Goal: Task Accomplishment & Management: Manage account settings

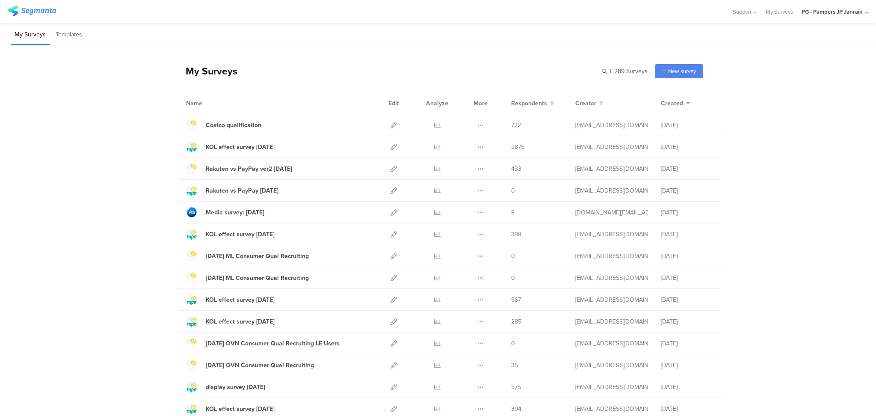
click at [837, 3] on div "PG - Pampers JP Janrain" at bounding box center [835, 12] width 67 height 24
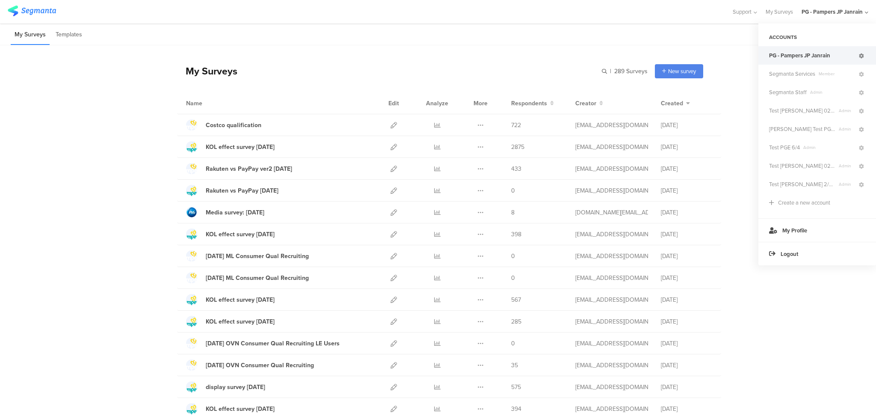
click at [860, 55] on icon at bounding box center [861, 55] width 5 height 5
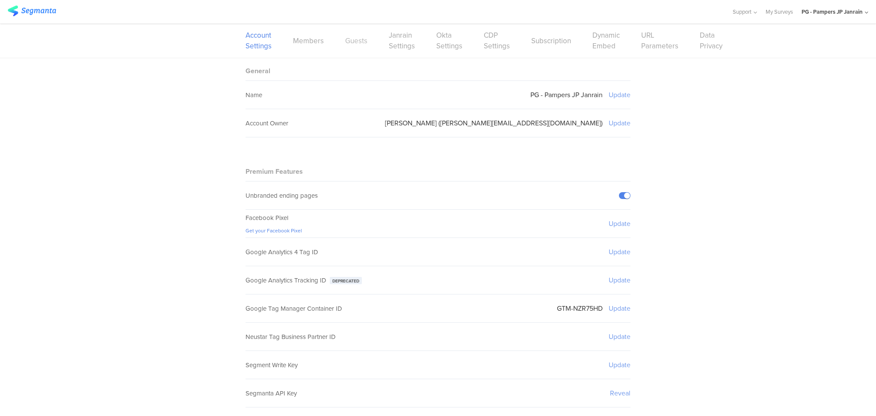
click at [345, 41] on link "Guests" at bounding box center [356, 41] width 22 height 11
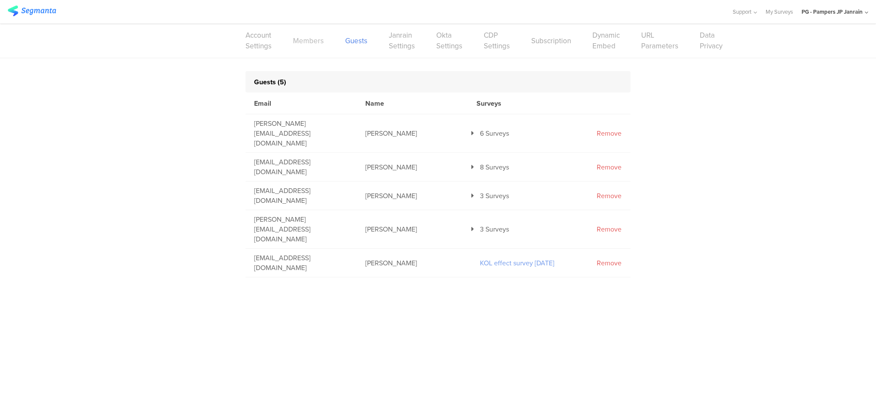
click at [304, 40] on link "Members" at bounding box center [308, 41] width 31 height 11
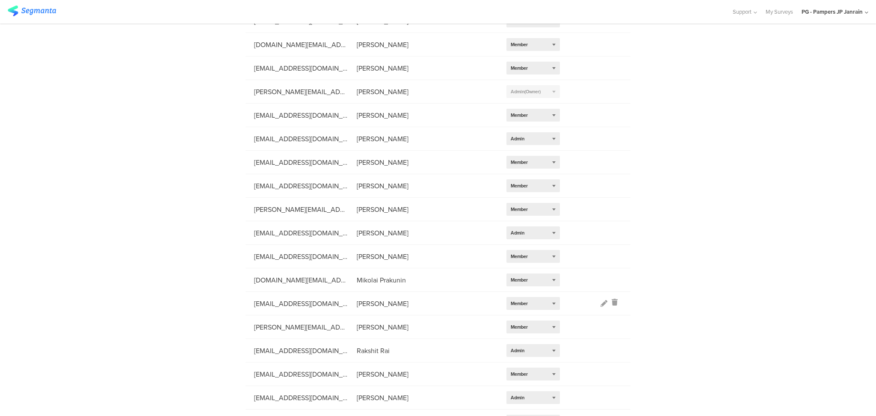
scroll to position [456, 0]
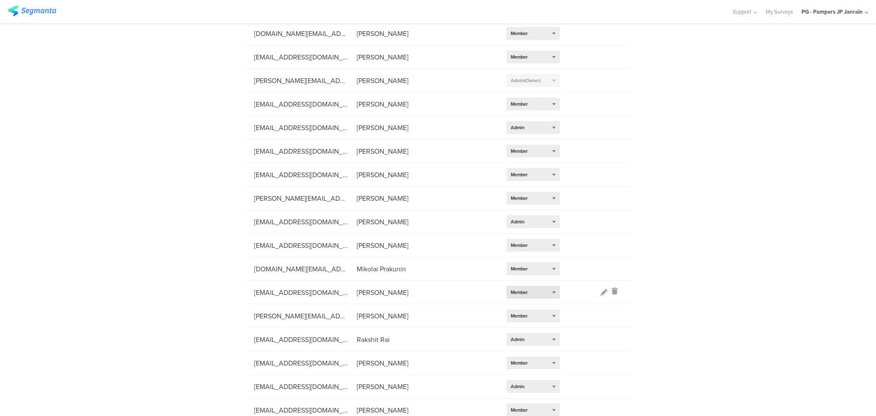
click at [528, 292] on div "Select role... Member" at bounding box center [533, 292] width 53 height 13
click at [528, 292] on span "Select role..." at bounding box center [524, 292] width 27 height 7
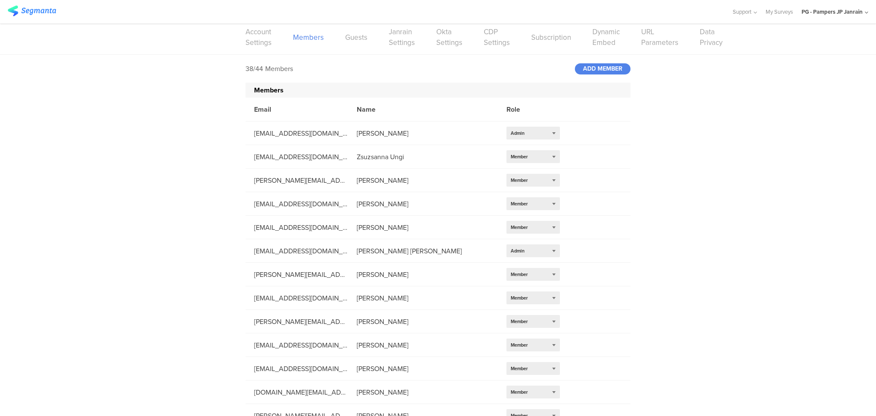
scroll to position [0, 0]
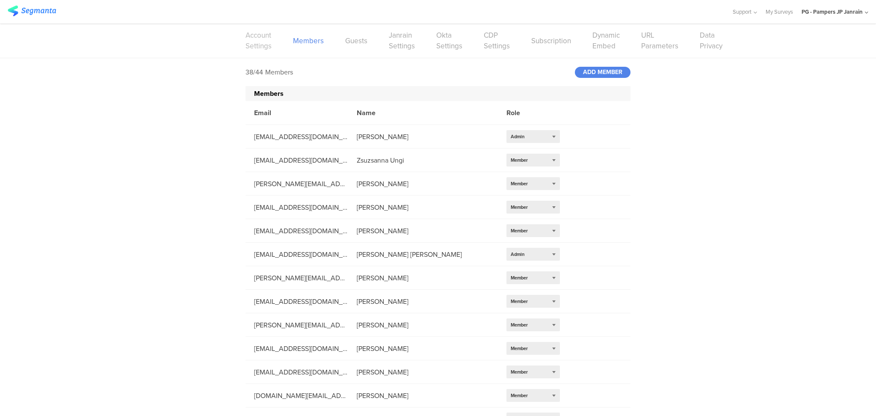
click at [259, 43] on link "Account Settings" at bounding box center [259, 40] width 26 height 21
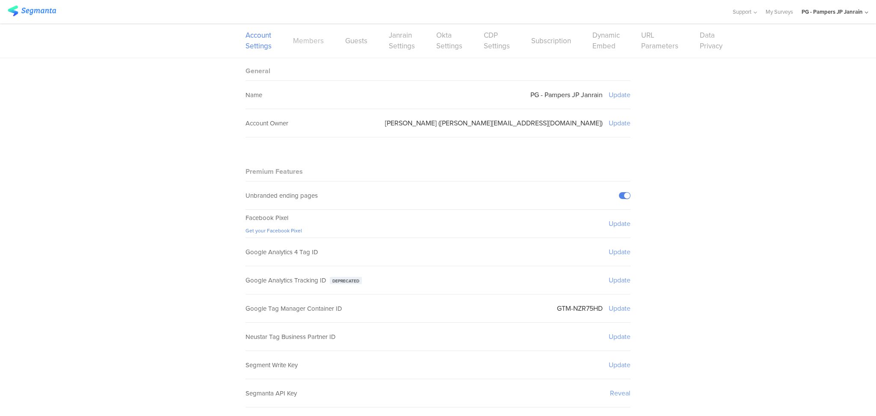
click at [302, 40] on link "Members" at bounding box center [308, 41] width 31 height 11
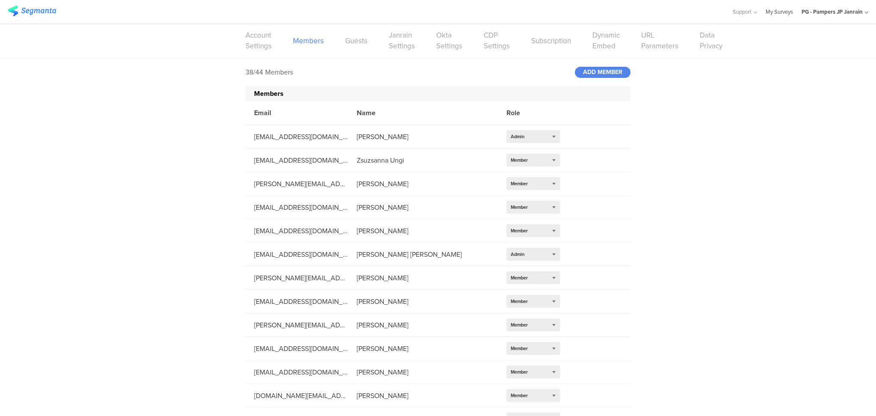
click at [785, 19] on link "My Surveys" at bounding box center [779, 12] width 27 height 24
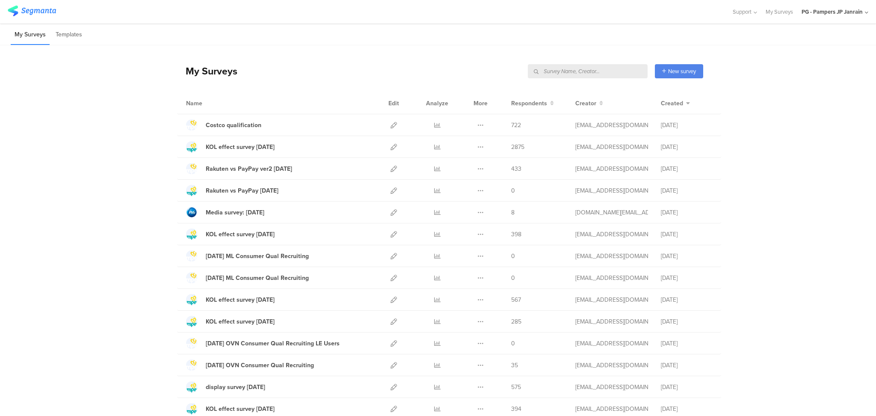
click at [616, 74] on input "text" at bounding box center [588, 71] width 120 height 14
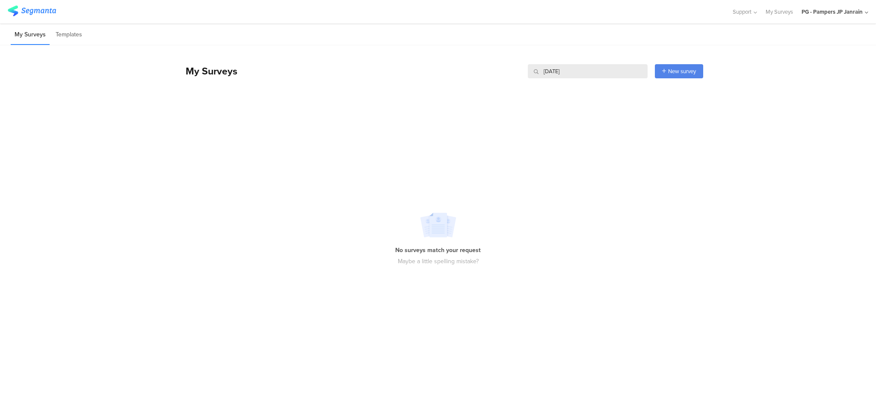
click at [556, 71] on input "[DATE]" at bounding box center [588, 71] width 120 height 14
type input "[DATE]"
click at [778, 8] on link "My Surveys" at bounding box center [779, 12] width 27 height 24
click at [777, 9] on link "My Surveys" at bounding box center [779, 12] width 27 height 24
click at [772, 13] on link "My Surveys" at bounding box center [779, 12] width 27 height 24
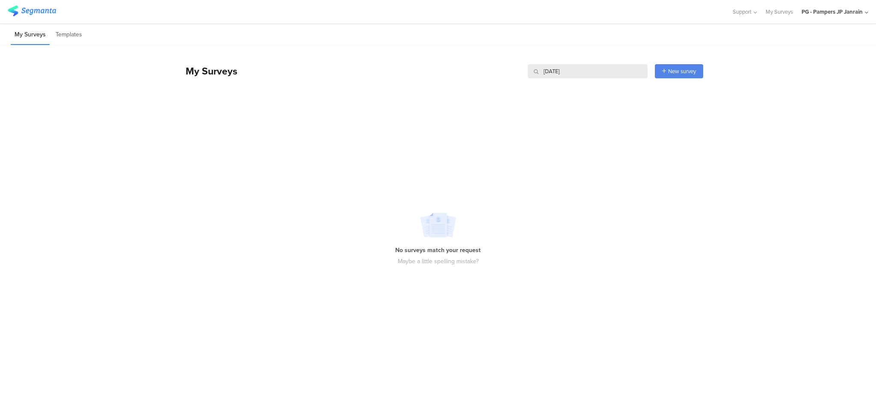
drag, startPoint x: 587, startPoint y: 74, endPoint x: 518, endPoint y: 72, distance: 69.3
click at [518, 72] on div "My Surveys June '[DATE] New survey Start from scratch Choose from templates" at bounding box center [440, 71] width 526 height 34
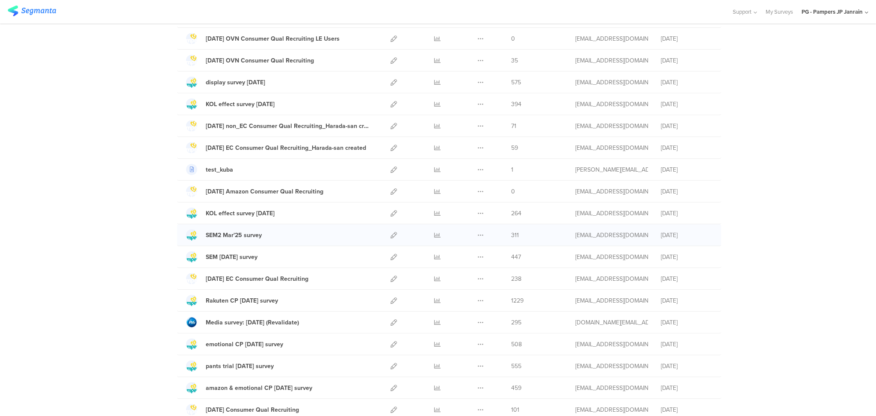
scroll to position [285, 0]
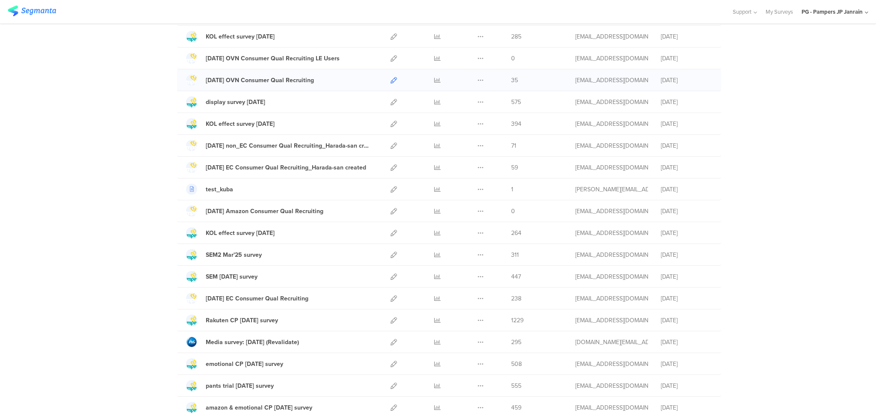
click at [392, 79] on icon at bounding box center [394, 80] width 6 height 6
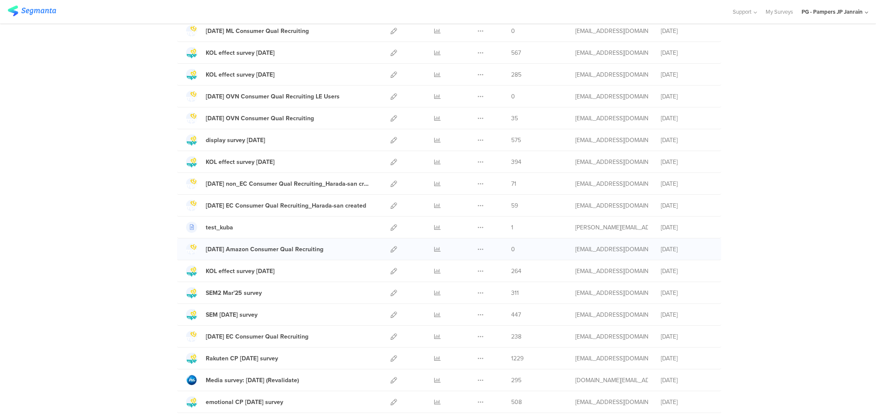
scroll to position [228, 0]
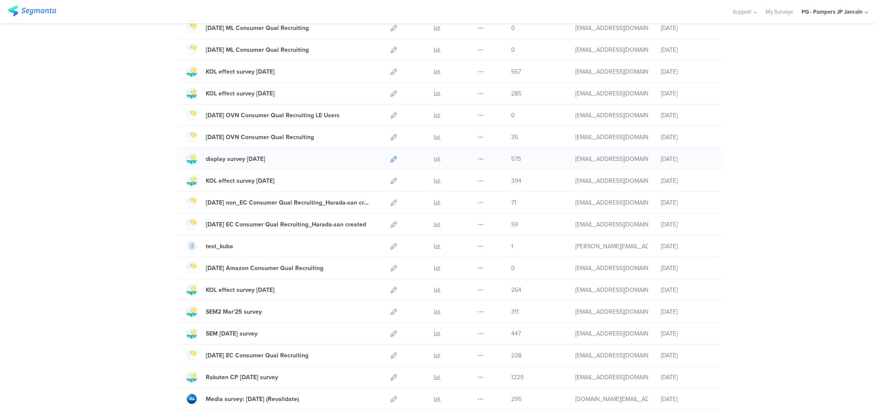
click at [391, 159] on icon at bounding box center [394, 159] width 6 height 6
